Goal: Task Accomplishment & Management: Manage account settings

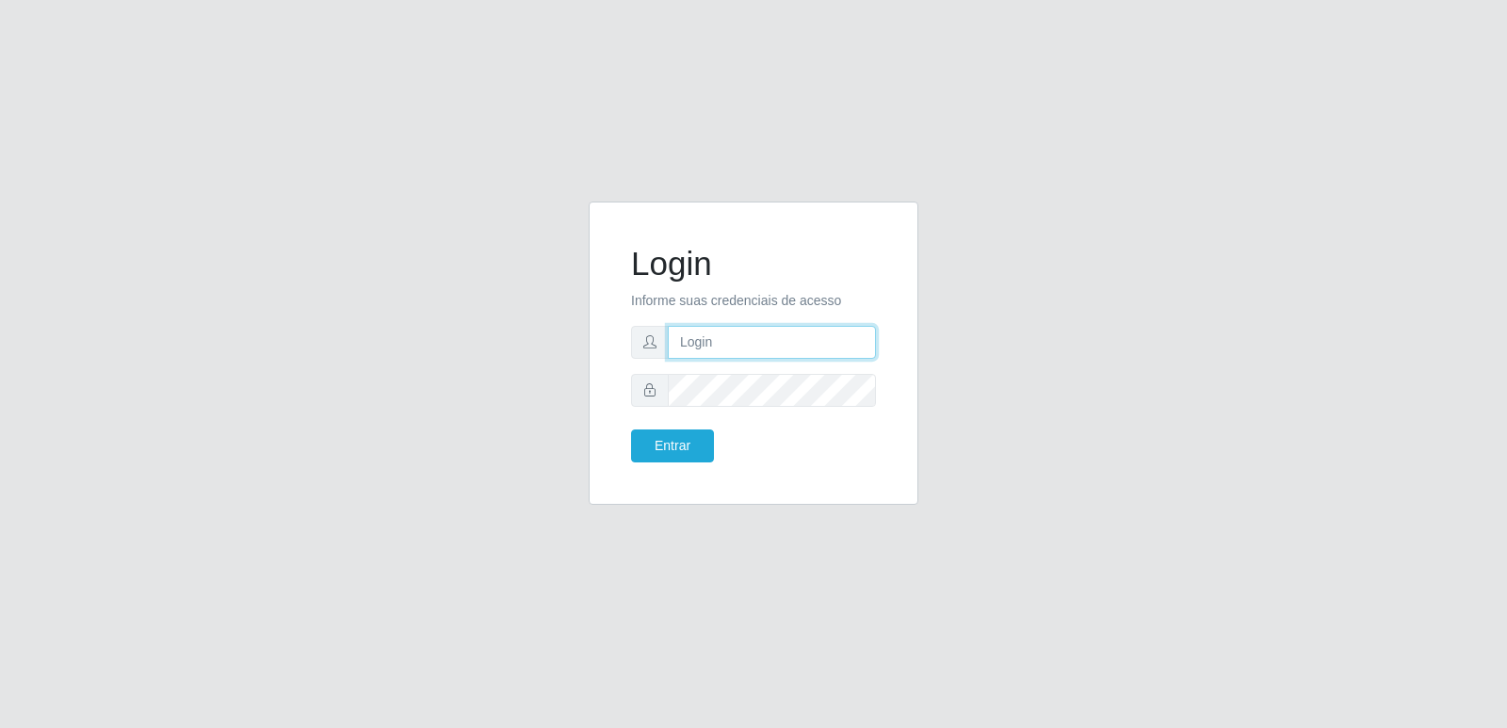
click at [719, 334] on input "text" at bounding box center [772, 342] width 208 height 33
type input "[EMAIL_ADDRESS][DOMAIN_NAME]"
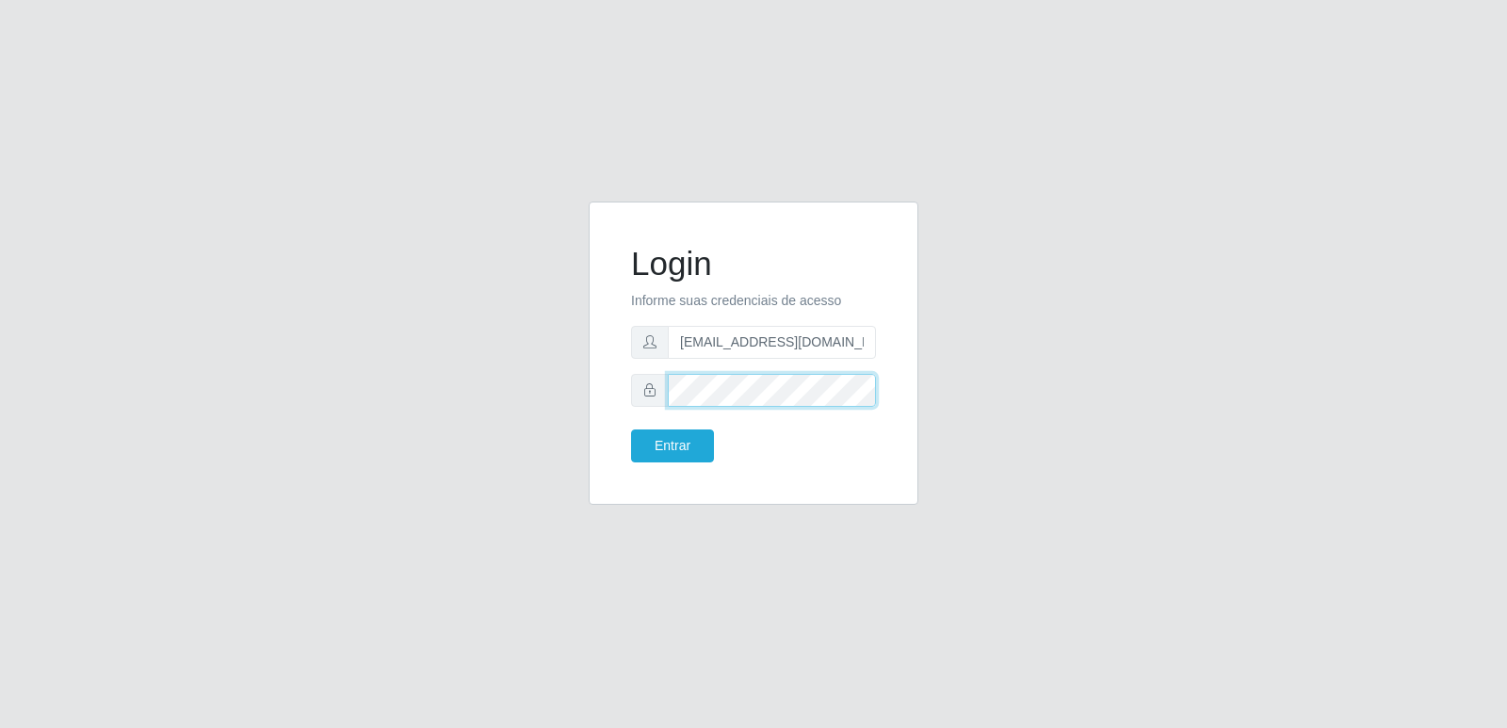
click at [631, 429] on button "Entrar" at bounding box center [672, 445] width 83 height 33
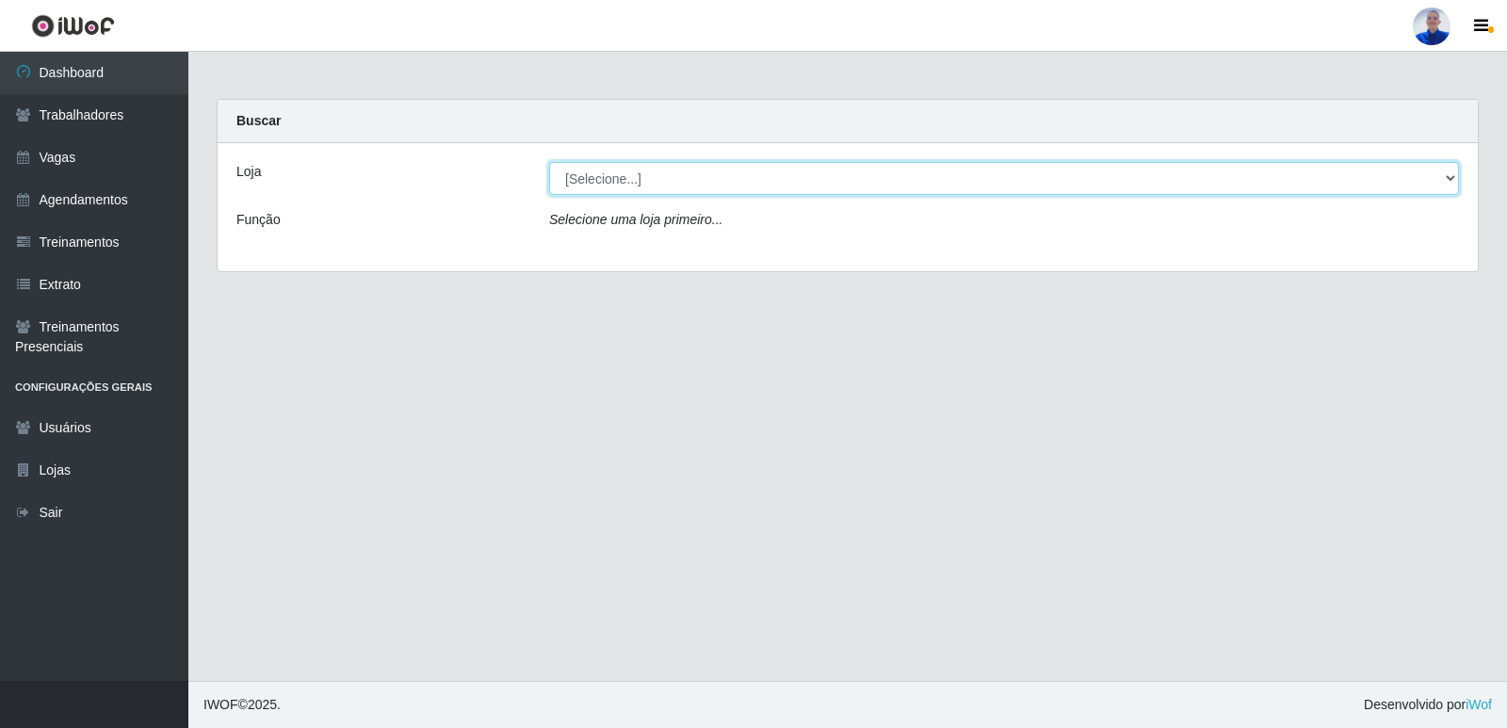
click at [610, 170] on select "[Selecione...] Supermercado [GEOGRAPHIC_DATA]" at bounding box center [1004, 178] width 910 height 33
select select "165"
click at [549, 162] on select "[Selecione...] Supermercado [GEOGRAPHIC_DATA]" at bounding box center [1004, 178] width 910 height 33
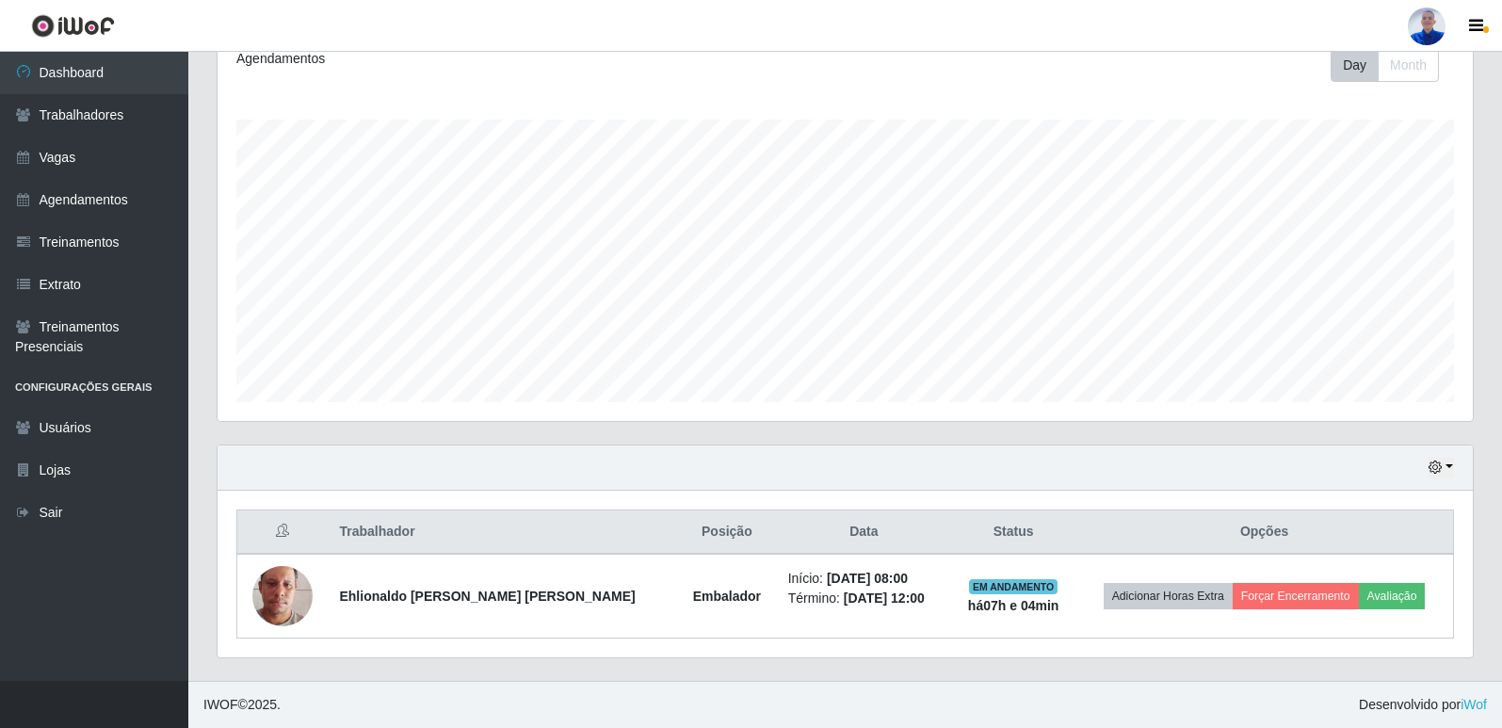
scroll to position [391, 1255]
click at [140, 187] on link "Agendamentos" at bounding box center [94, 200] width 188 height 42
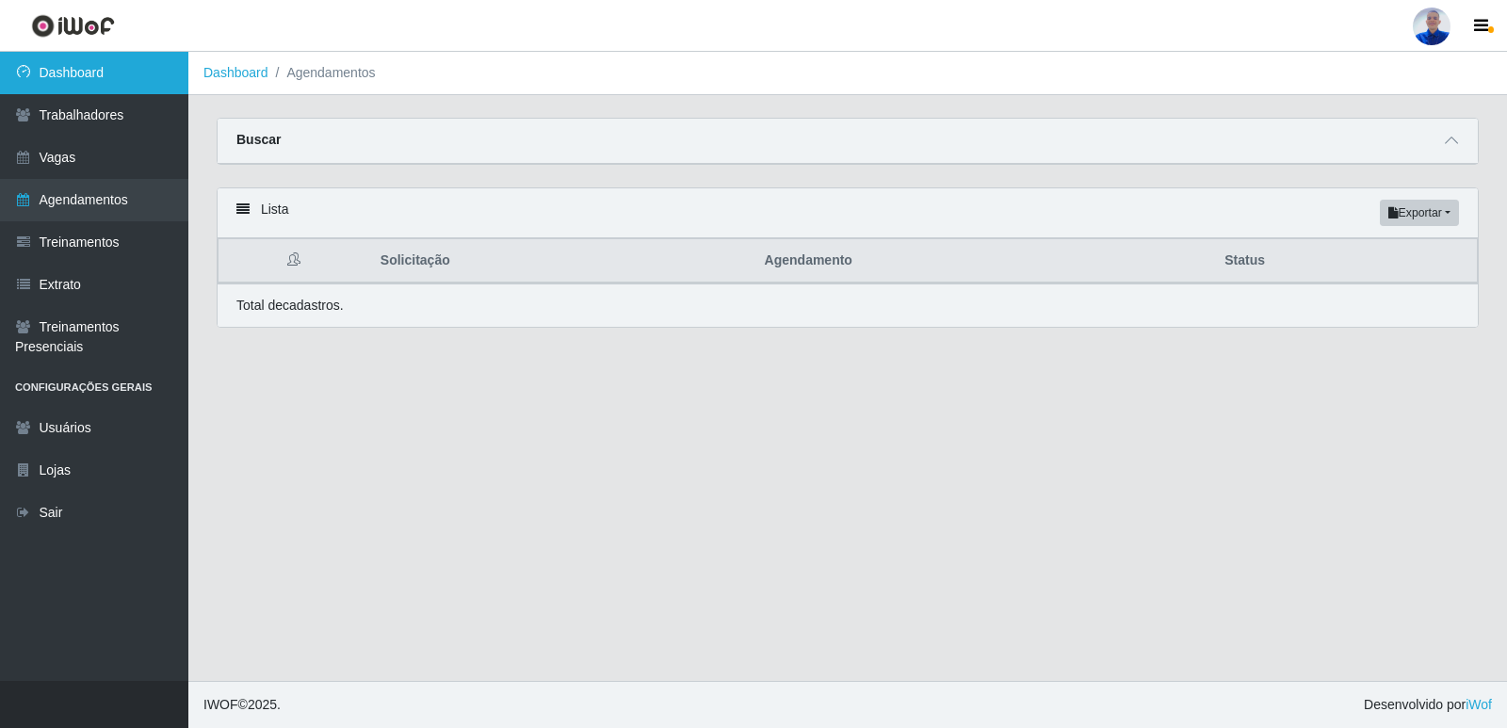
click at [143, 89] on link "Dashboard" at bounding box center [94, 73] width 188 height 42
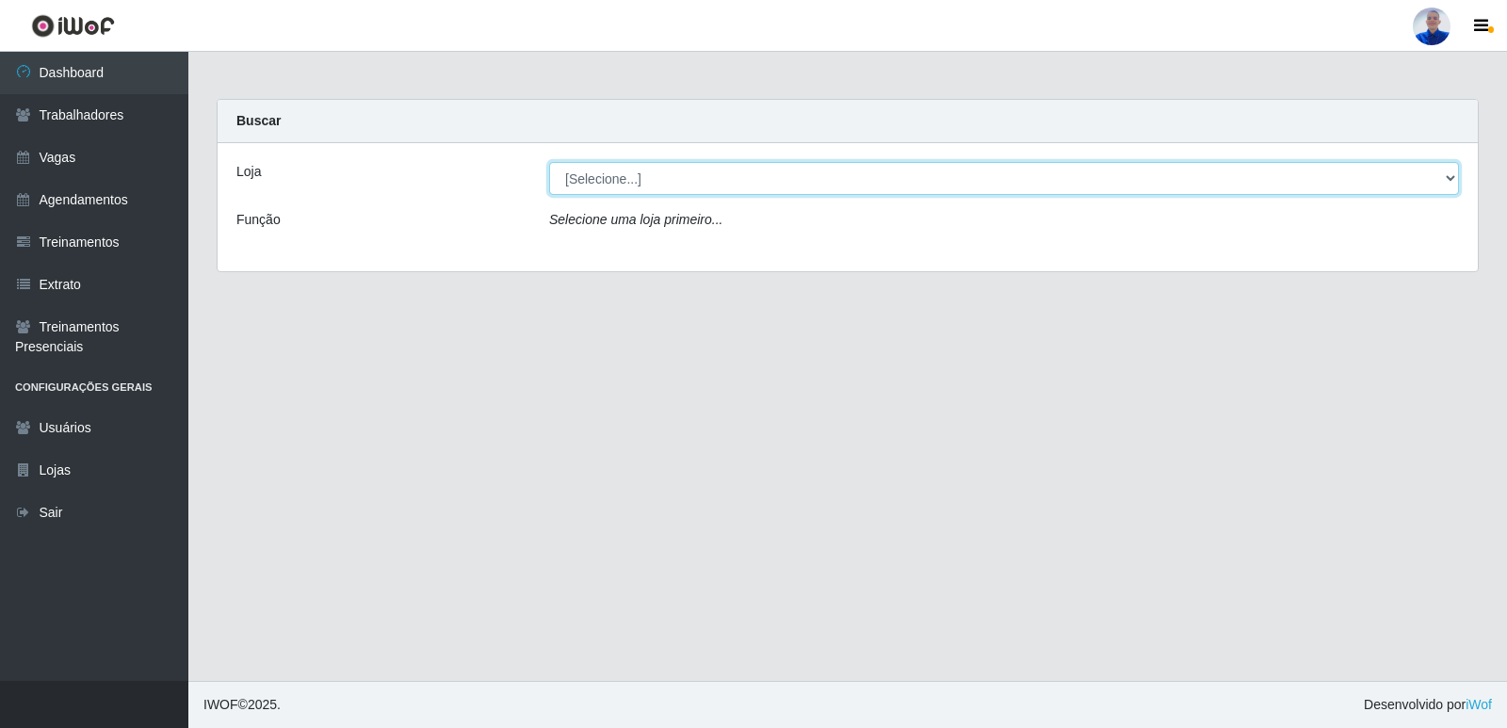
click at [1393, 166] on select "[Selecione...] Supermercado [GEOGRAPHIC_DATA]" at bounding box center [1004, 178] width 910 height 33
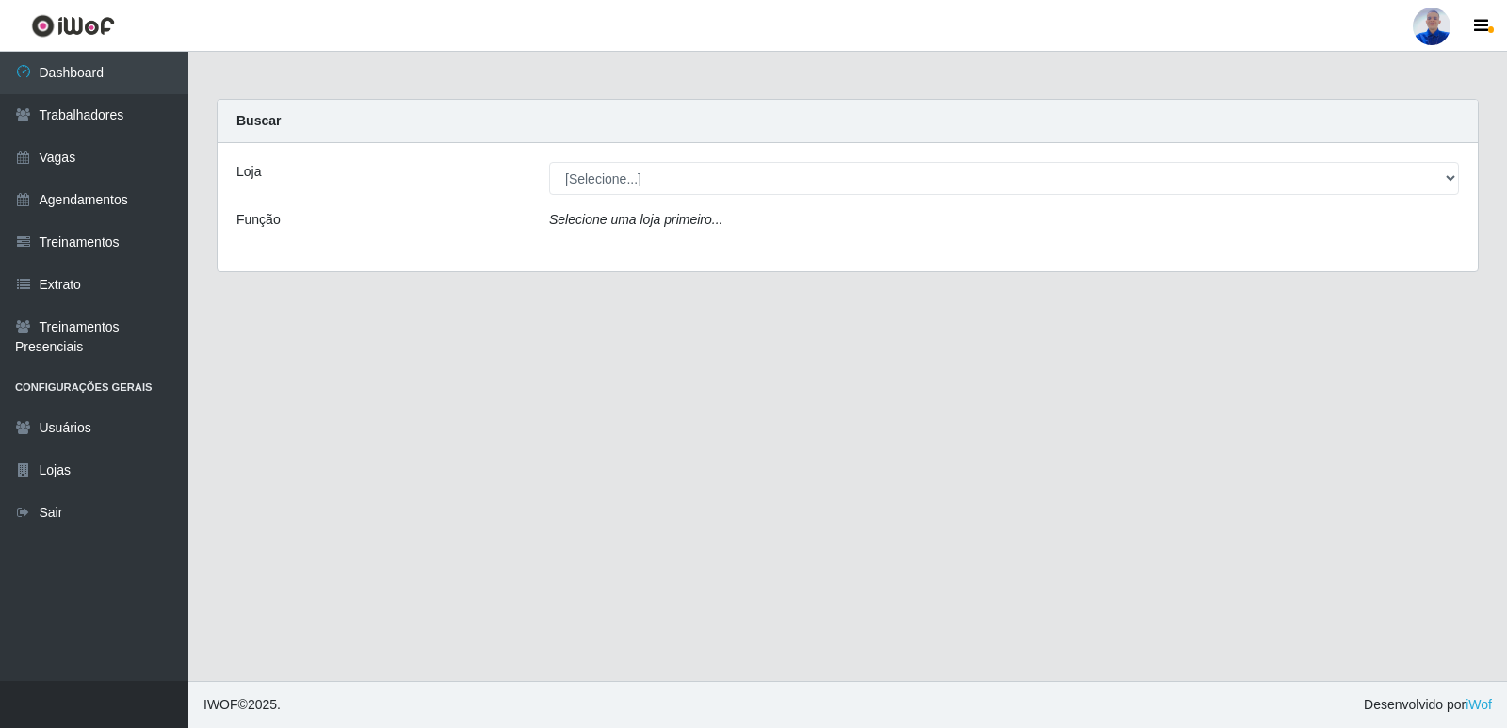
click at [1257, 267] on div "Loja [Selecione...] Supermercado São Sebastião - Unidade Camalaú Função Selecio…" at bounding box center [848, 207] width 1260 height 128
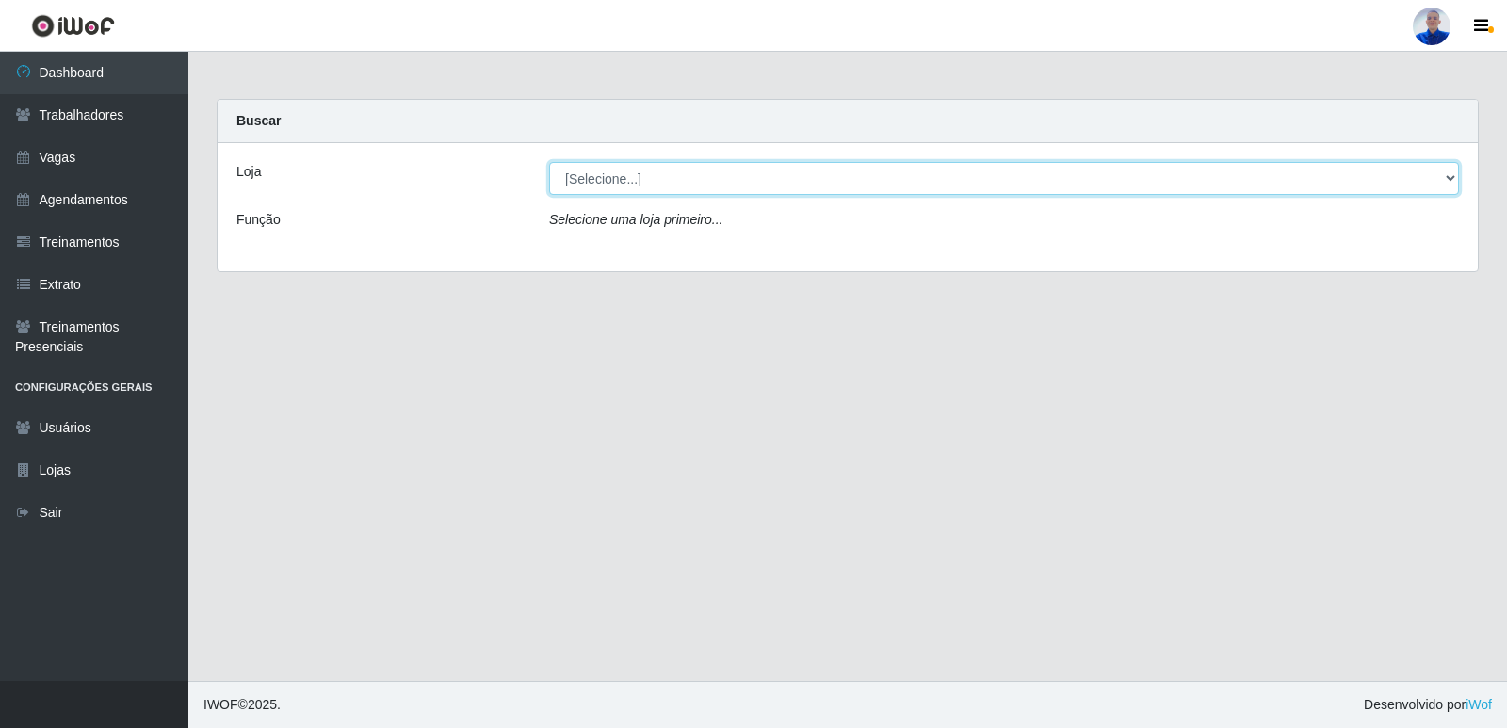
click at [1225, 190] on select "[Selecione...] Supermercado [GEOGRAPHIC_DATA]" at bounding box center [1004, 178] width 910 height 33
click at [549, 162] on select "[Selecione...] Supermercado [GEOGRAPHIC_DATA]" at bounding box center [1004, 178] width 910 height 33
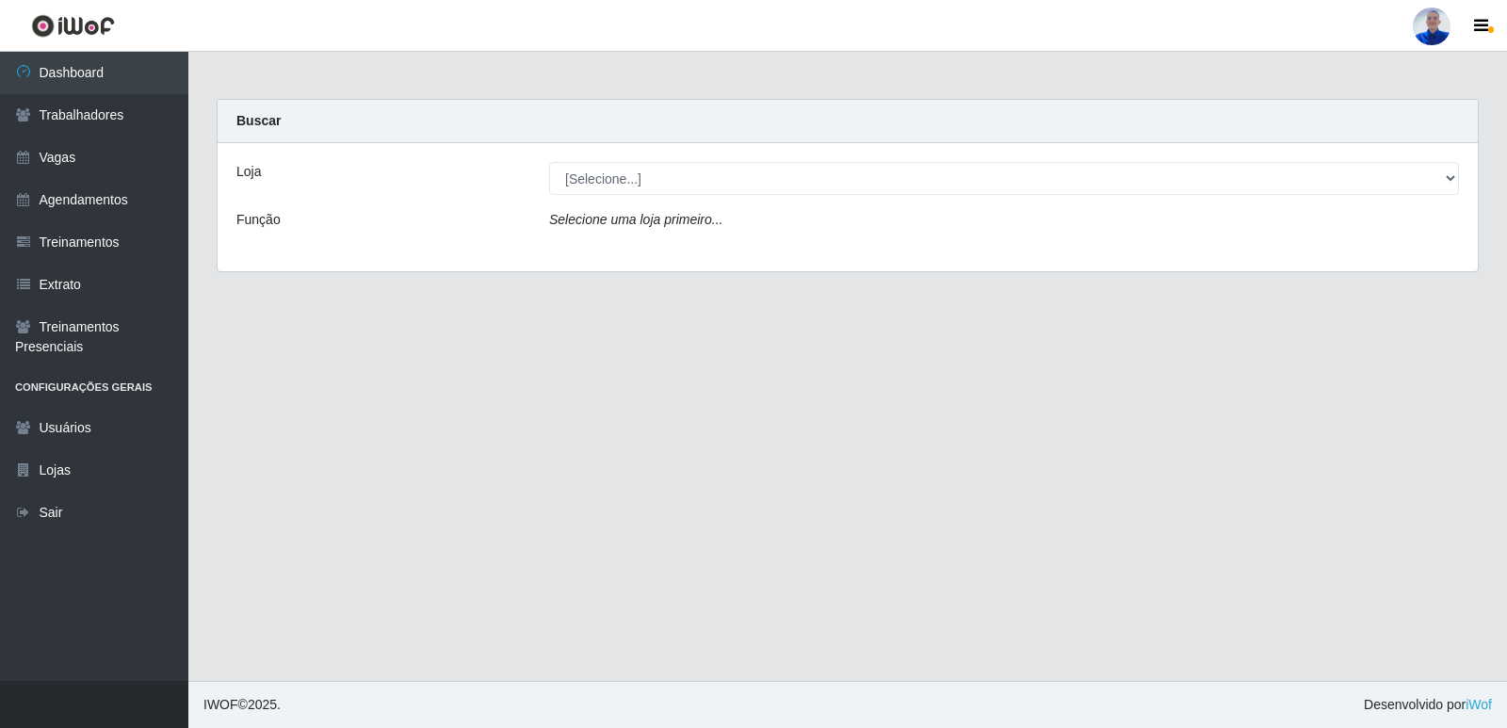
click at [1175, 157] on div "Loja [Selecione...] Supermercado São Sebastião - Unidade Camalaú Função Selecio…" at bounding box center [848, 207] width 1260 height 128
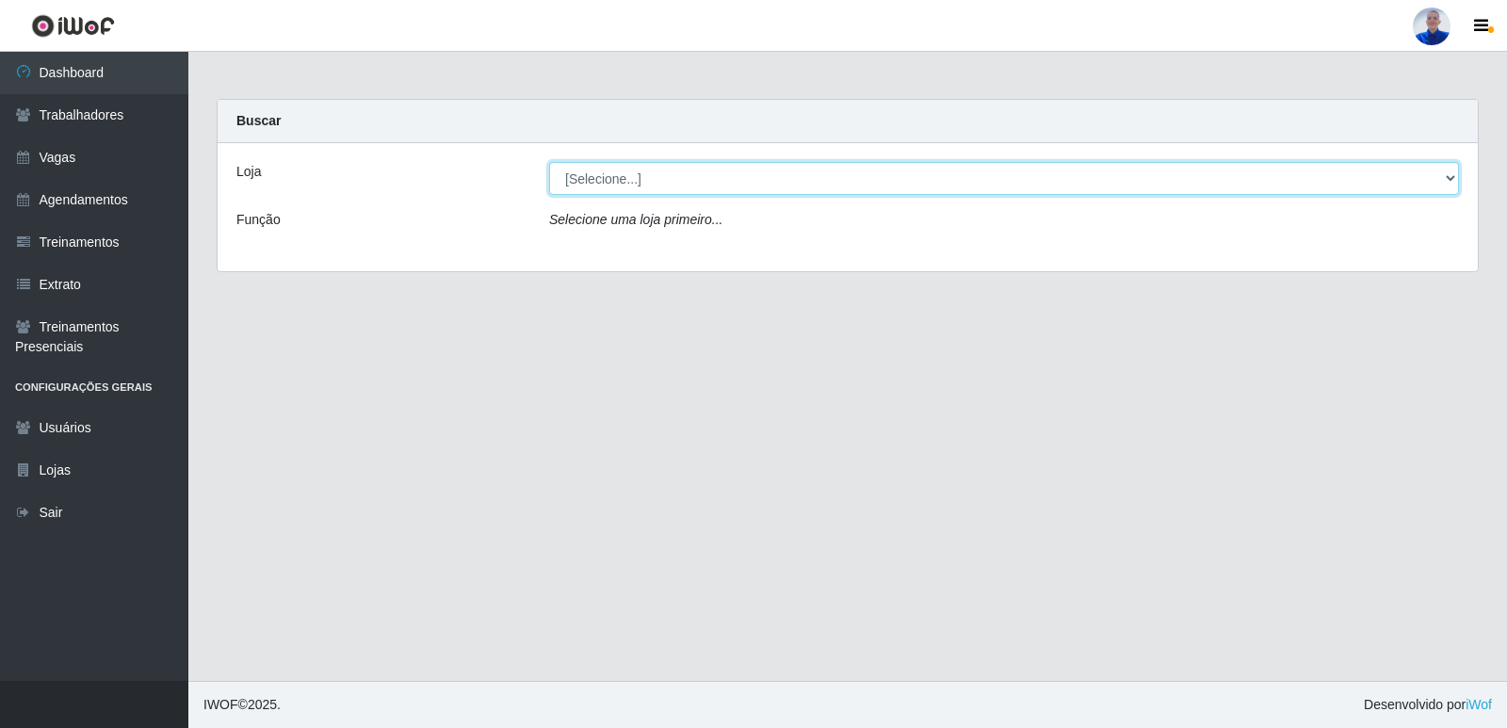
click at [1163, 184] on select "[Selecione...] Supermercado [GEOGRAPHIC_DATA]" at bounding box center [1004, 178] width 910 height 33
select select "165"
click at [549, 162] on select "[Selecione...] Supermercado [GEOGRAPHIC_DATA]" at bounding box center [1004, 178] width 910 height 33
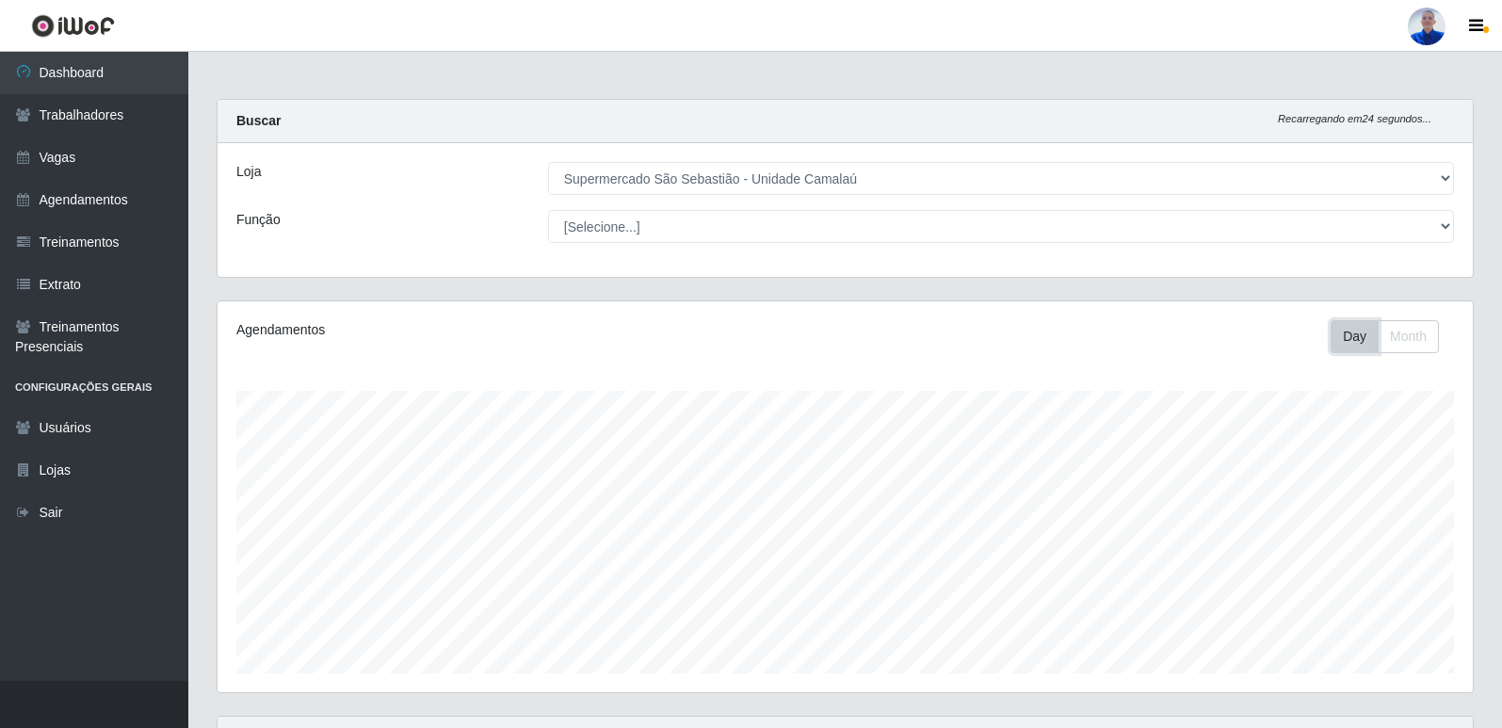
click at [1369, 337] on button "Day" at bounding box center [1355, 336] width 48 height 33
click at [1382, 338] on button "Month" at bounding box center [1408, 336] width 61 height 33
click at [1363, 346] on button "Day" at bounding box center [1355, 336] width 48 height 33
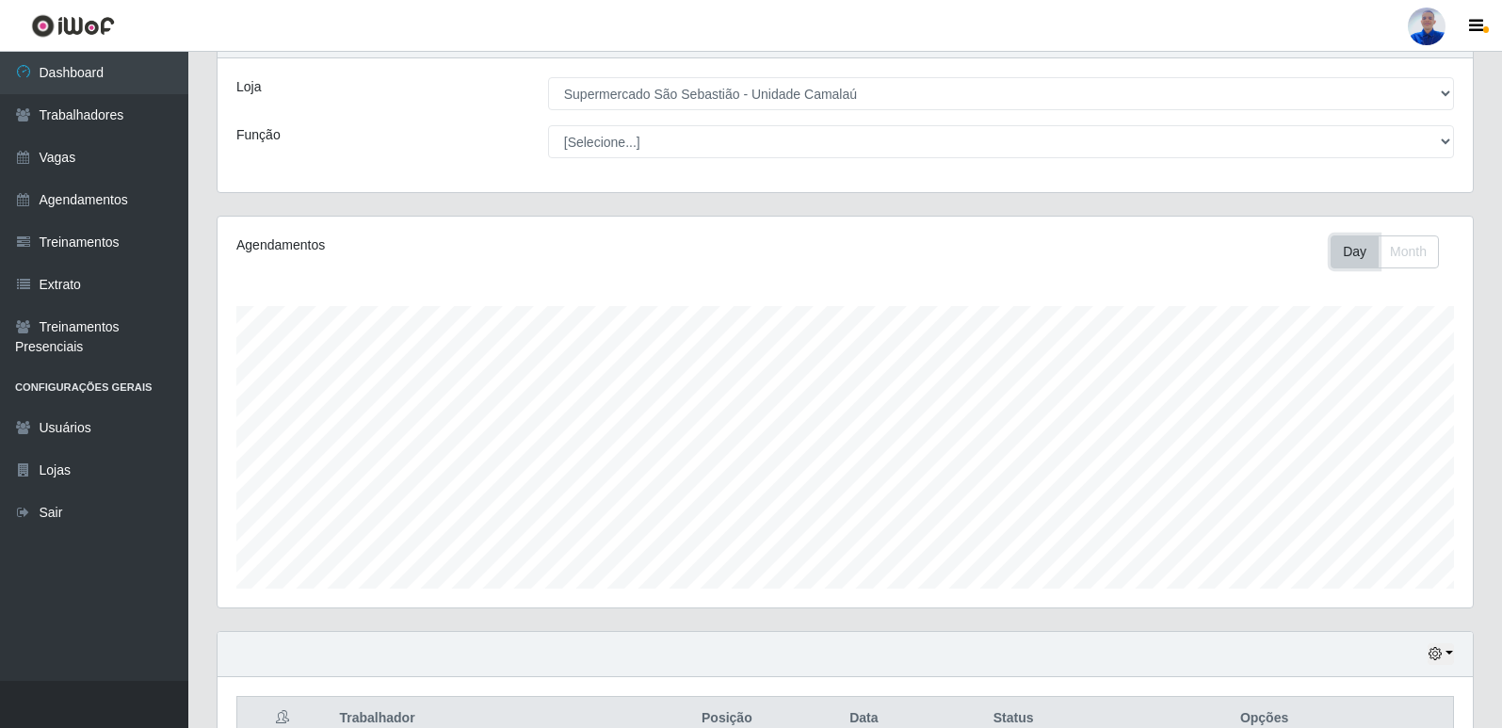
scroll to position [271, 0]
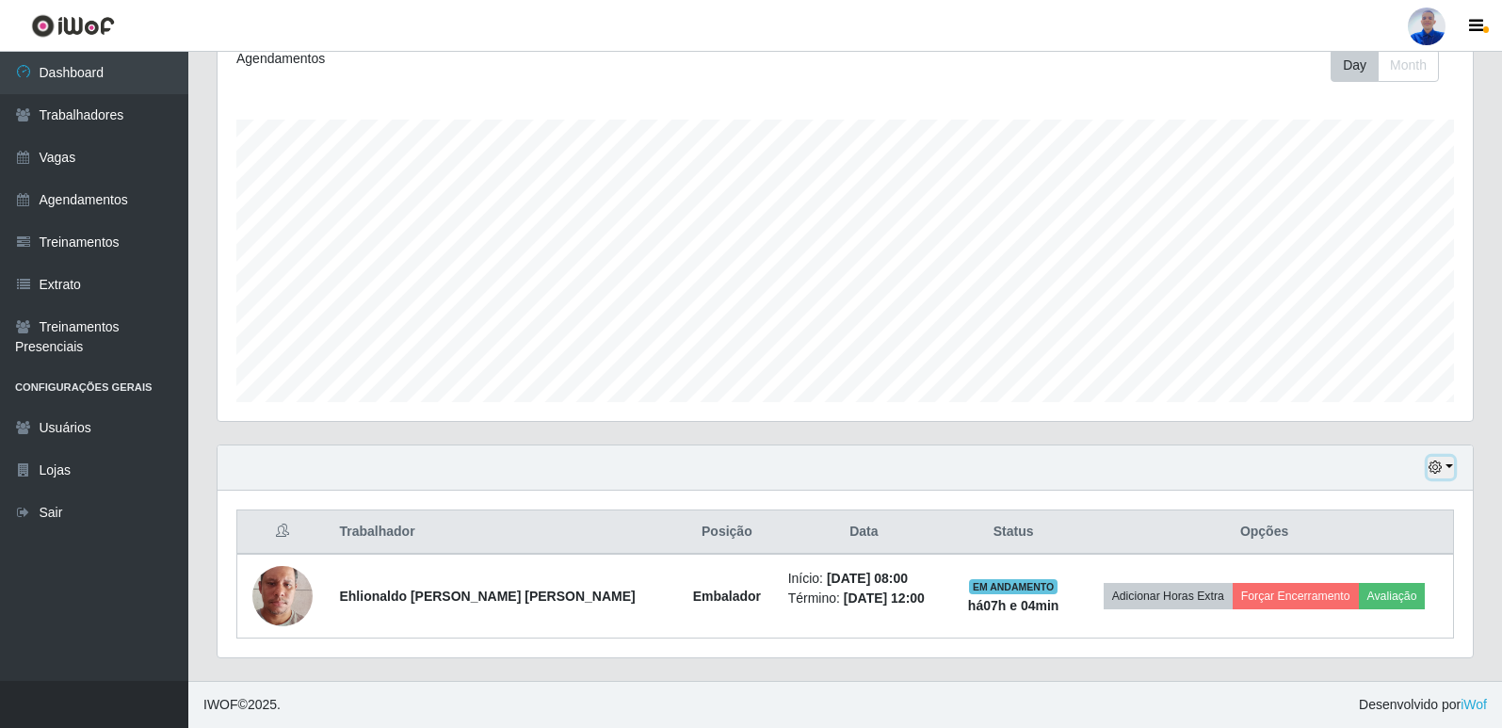
click at [1441, 466] on icon "button" at bounding box center [1435, 467] width 13 height 13
click at [1395, 380] on button "1 Semana" at bounding box center [1378, 398] width 149 height 40
click at [1427, 472] on div "Hoje 1 dia 3 dias 1 Semana Não encerrados" at bounding box center [845, 467] width 1255 height 45
click at [1429, 468] on icon "button" at bounding box center [1435, 467] width 13 height 13
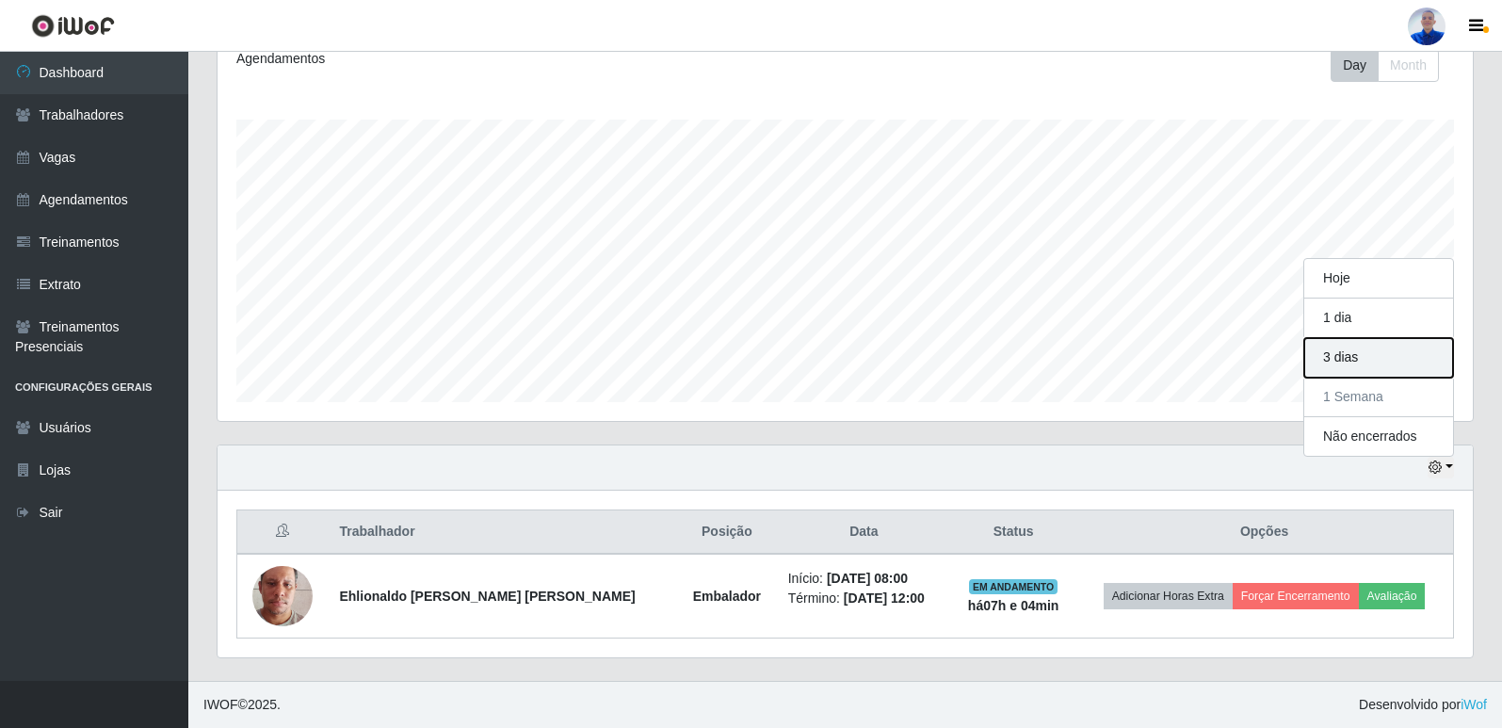
click at [1334, 366] on button "3 dias" at bounding box center [1378, 358] width 149 height 40
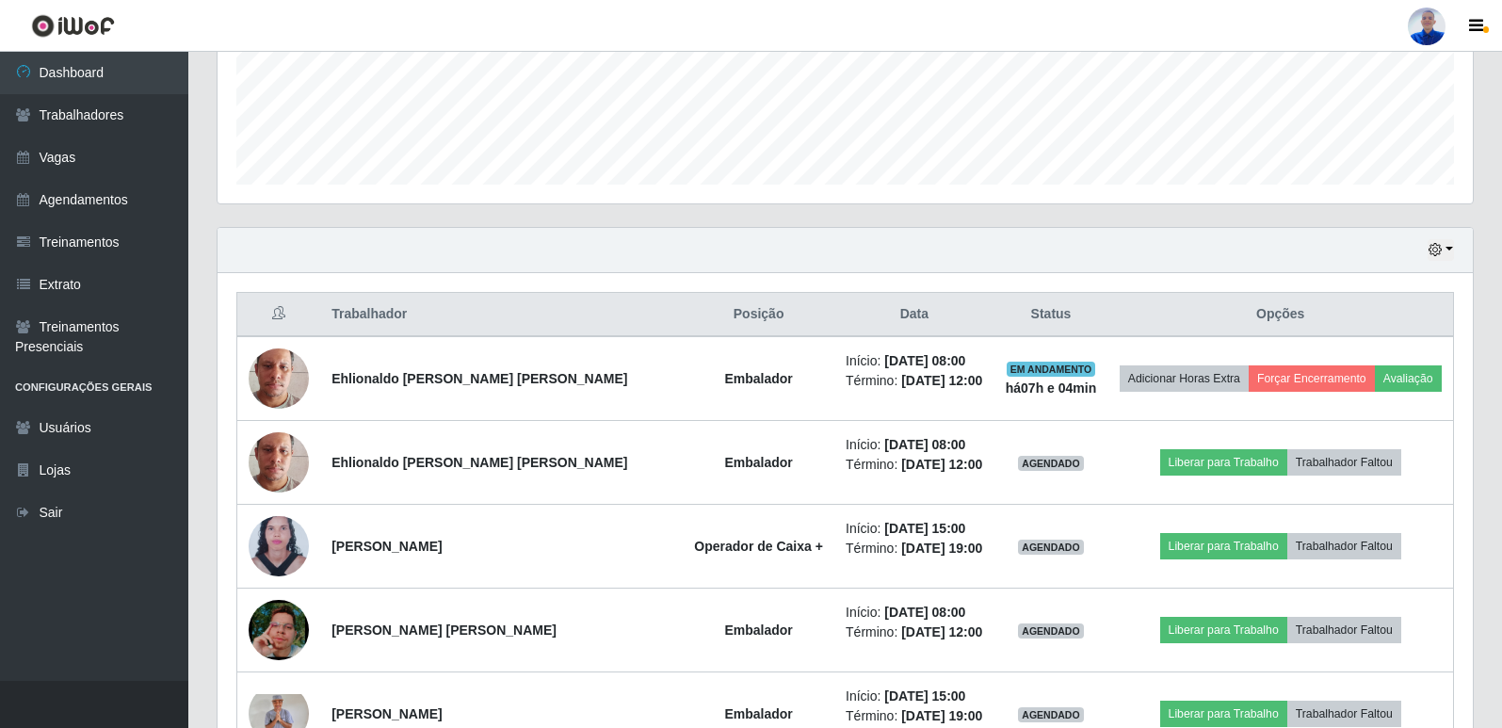
scroll to position [471, 0]
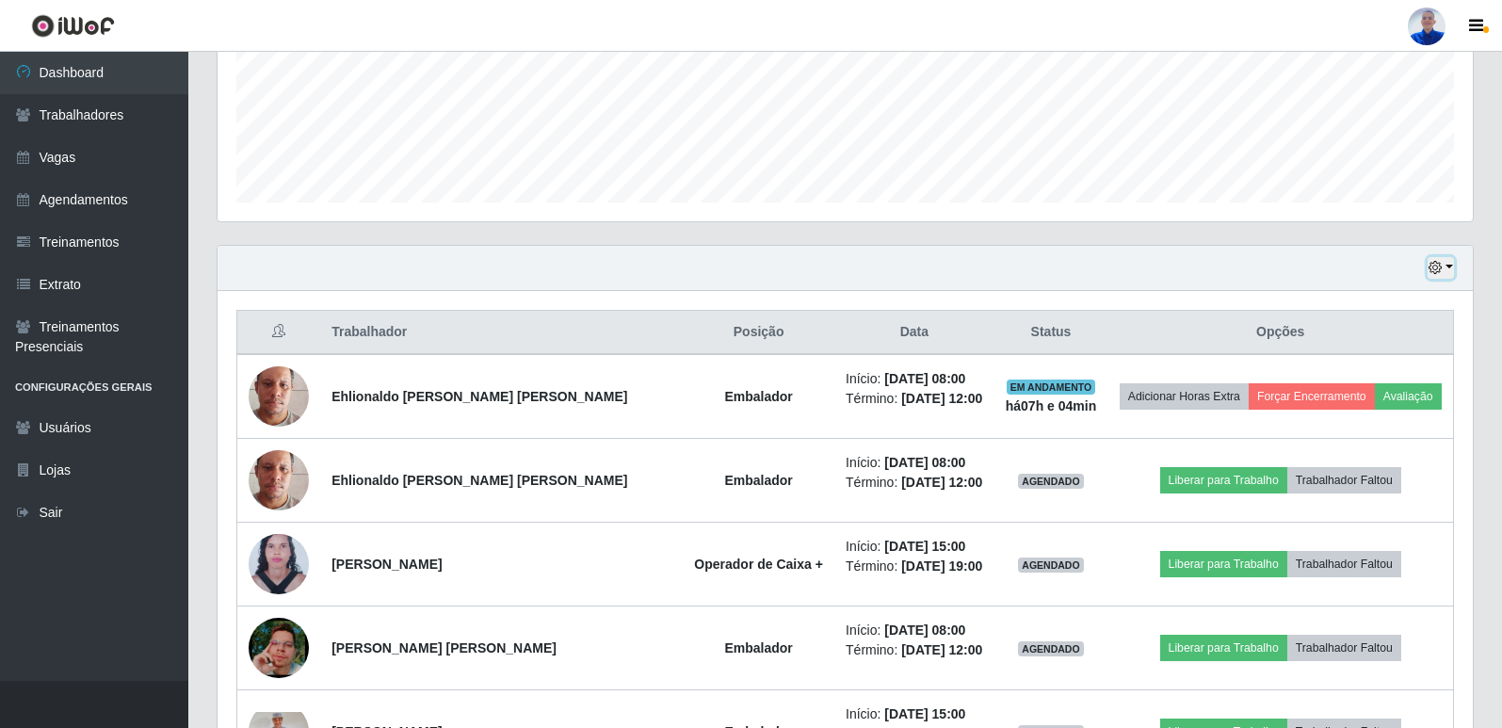
click at [1448, 269] on button "button" at bounding box center [1441, 268] width 26 height 22
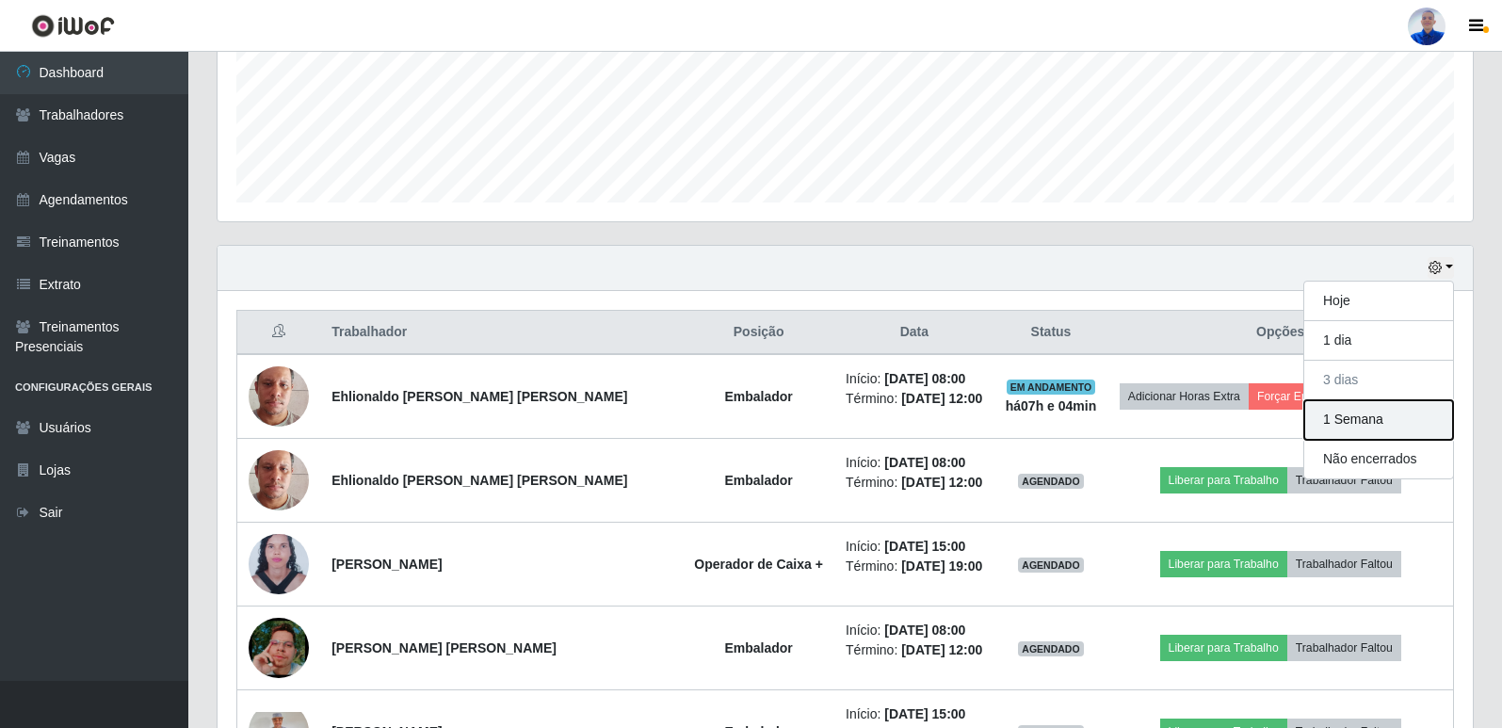
click at [1423, 403] on button "1 Semana" at bounding box center [1378, 420] width 149 height 40
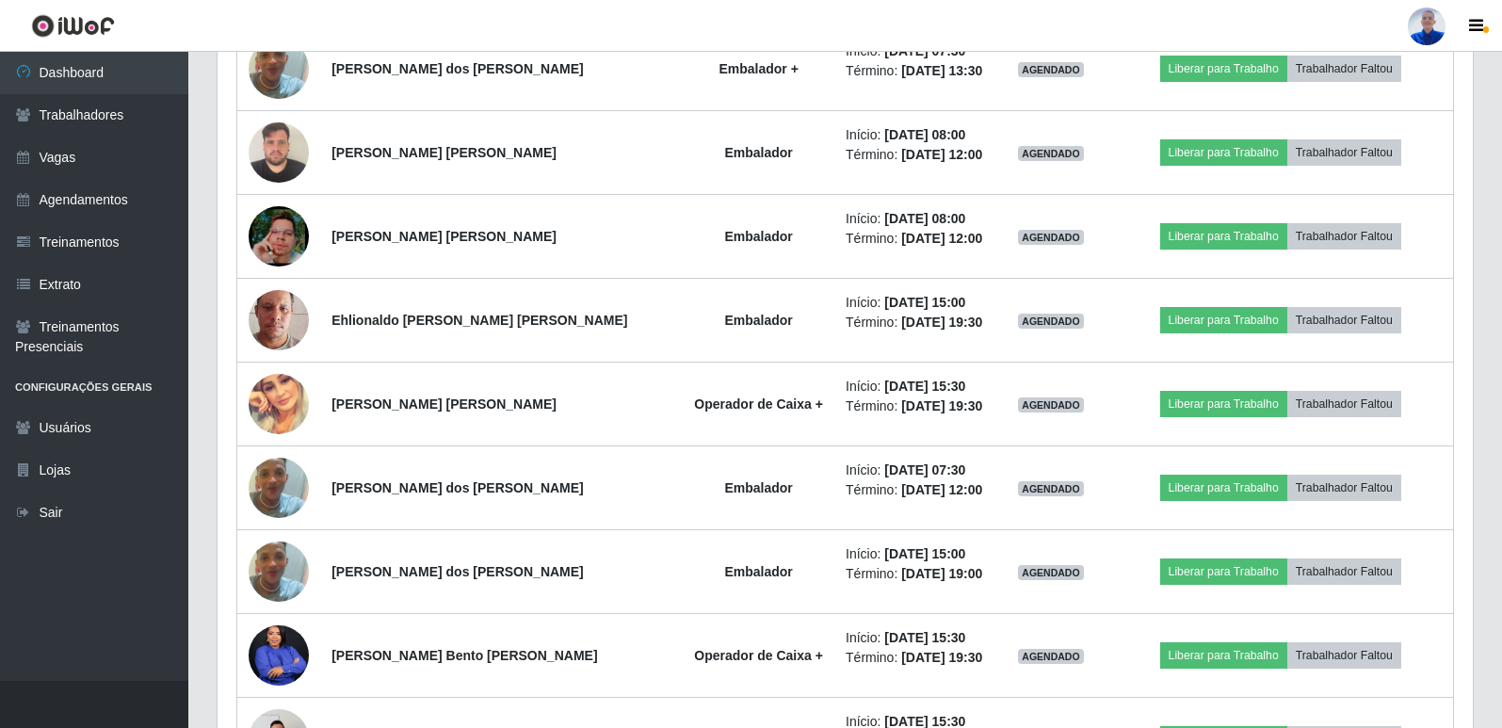
scroll to position [1507, 0]
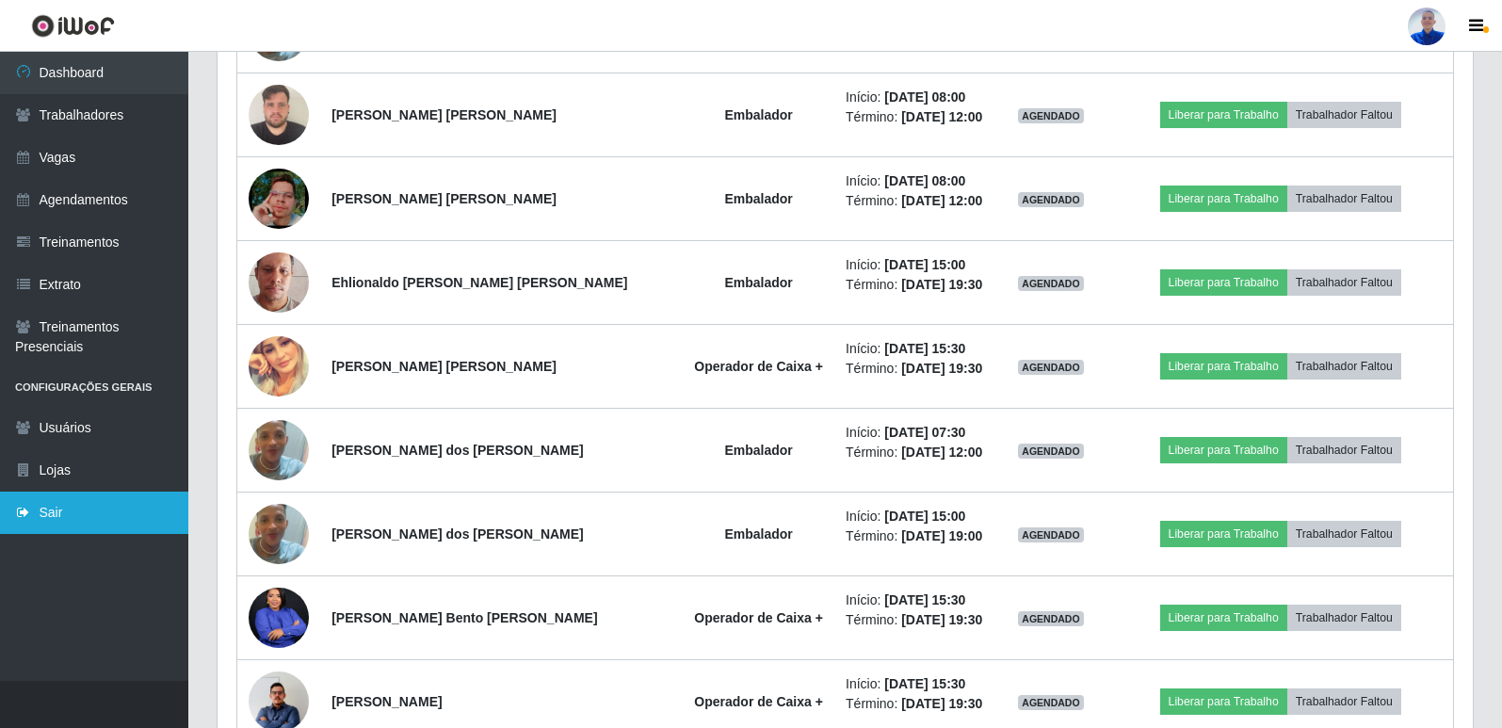
click at [30, 515] on icon at bounding box center [23, 512] width 17 height 13
